Goal: Information Seeking & Learning: Learn about a topic

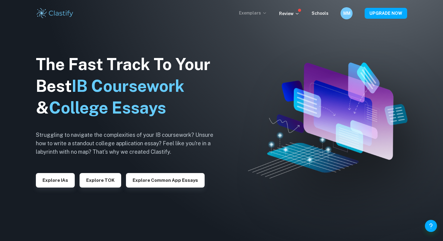
click at [255, 11] on p "Exemplars" at bounding box center [253, 13] width 28 height 7
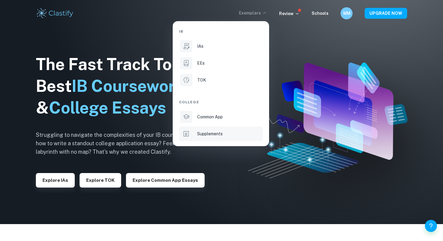
scroll to position [20, 0]
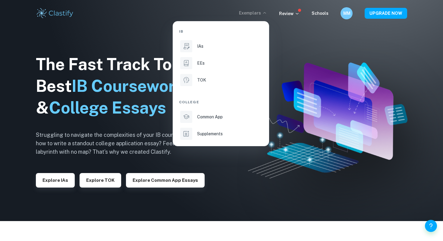
click at [203, 46] on p "IAs" at bounding box center [200, 46] width 6 height 7
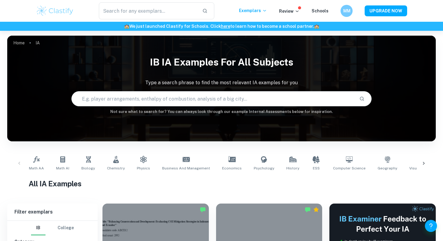
click at [279, 99] on input "text" at bounding box center [213, 98] width 282 height 17
type input "paper 1 on a comic"
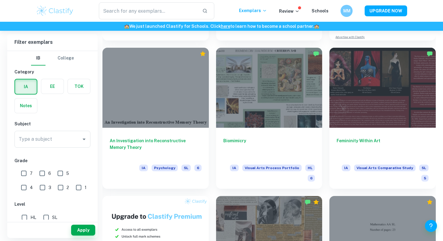
scroll to position [297, 0]
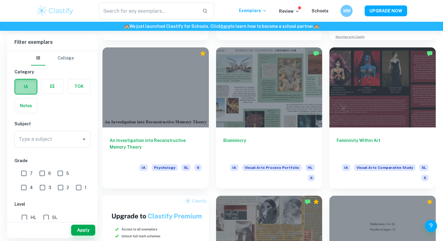
click at [24, 84] on label "button" at bounding box center [26, 86] width 22 height 14
click at [0, 0] on input "radio" at bounding box center [0, 0] width 0 height 0
click at [24, 85] on label "button" at bounding box center [26, 86] width 22 height 14
click at [0, 0] on input "radio" at bounding box center [0, 0] width 0 height 0
click at [49, 92] on label "button" at bounding box center [52, 86] width 22 height 14
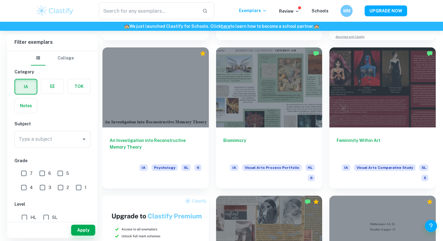
click at [0, 0] on input "radio" at bounding box center [0, 0] width 0 height 0
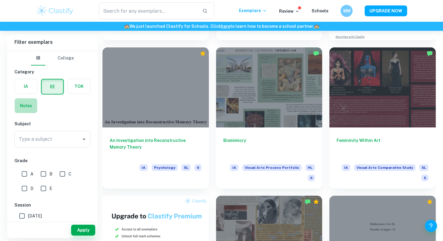
click at [26, 105] on label "button" at bounding box center [26, 105] width 22 height 14
click at [0, 0] on input "radio" at bounding box center [0, 0] width 0 height 0
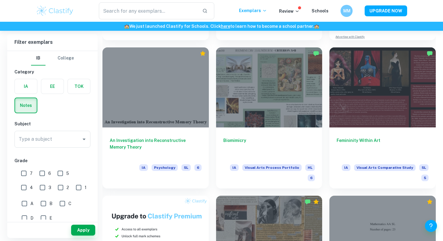
click at [24, 173] on input "7" at bounding box center [24, 173] width 12 height 12
checkbox input "true"
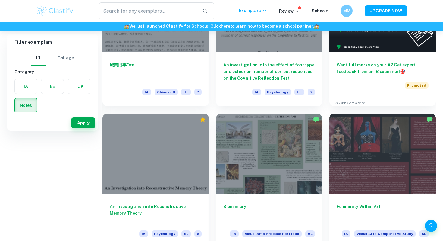
scroll to position [62, 0]
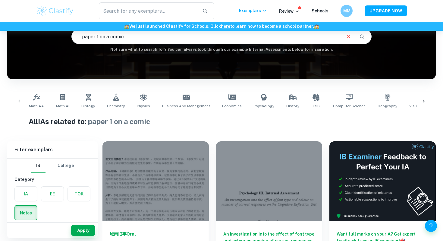
click at [125, 37] on input "paper 1 on a comic" at bounding box center [206, 36] width 269 height 17
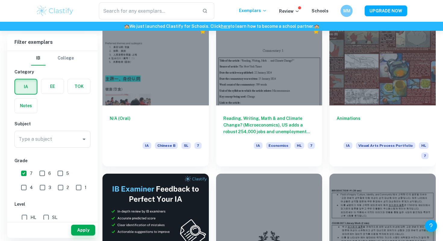
scroll to position [928, 0]
